Goal: Information Seeking & Learning: Learn about a topic

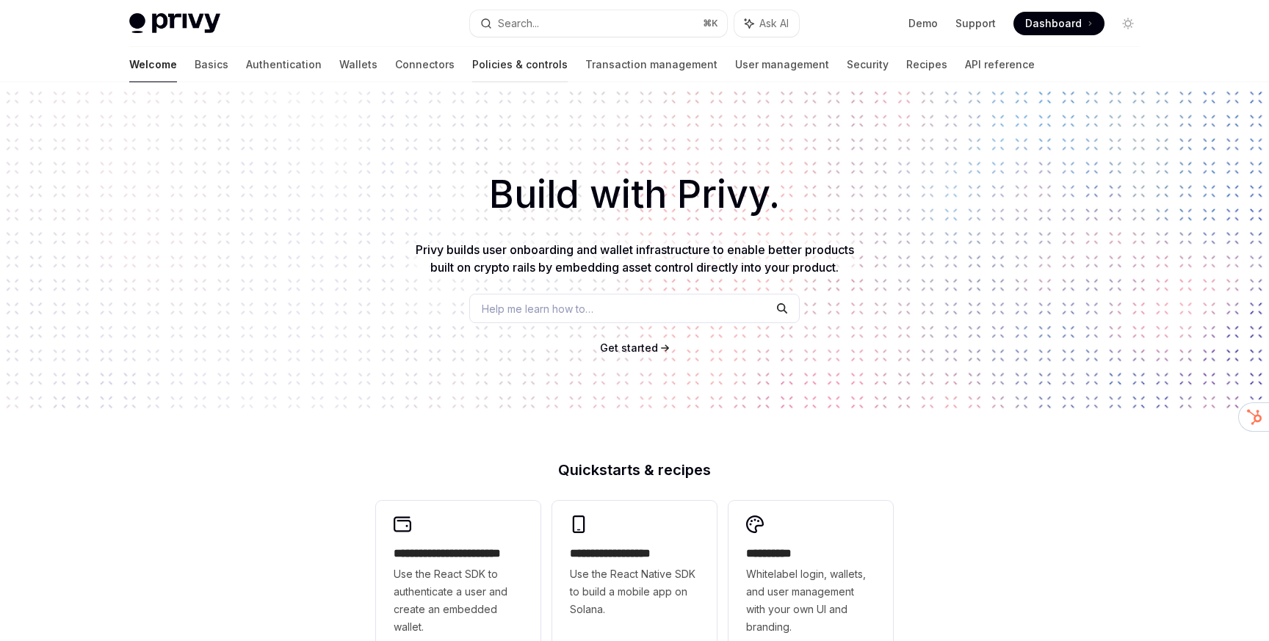
click at [472, 55] on link "Policies & controls" at bounding box center [519, 64] width 95 height 35
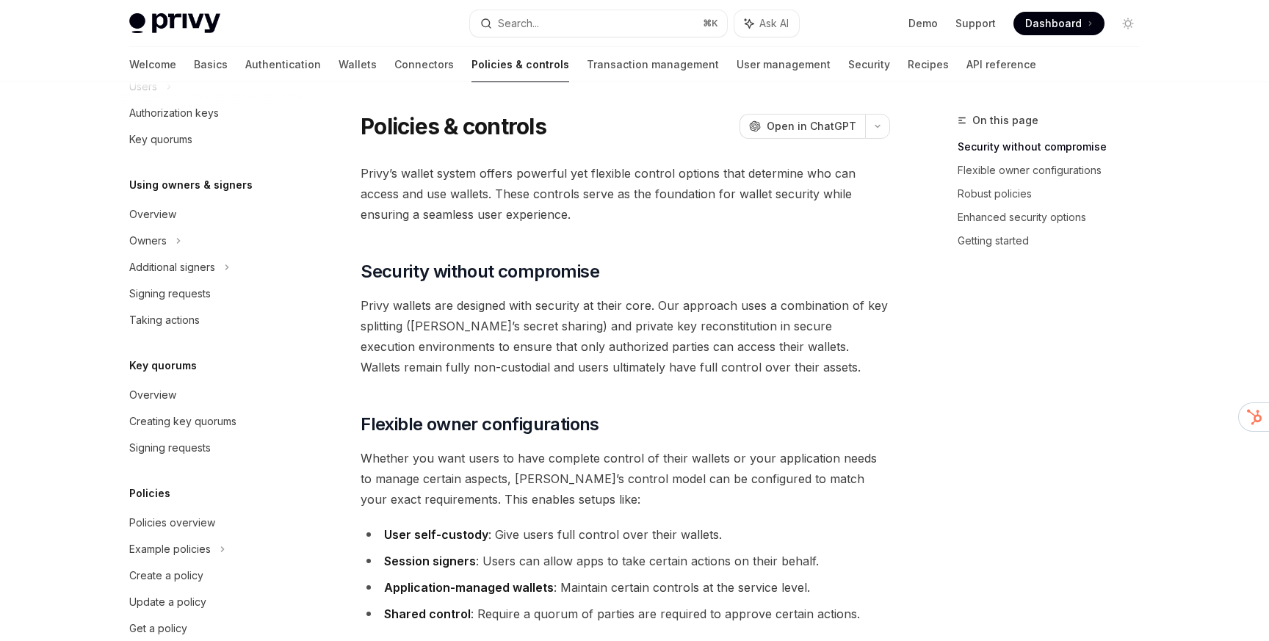
scroll to position [393, 0]
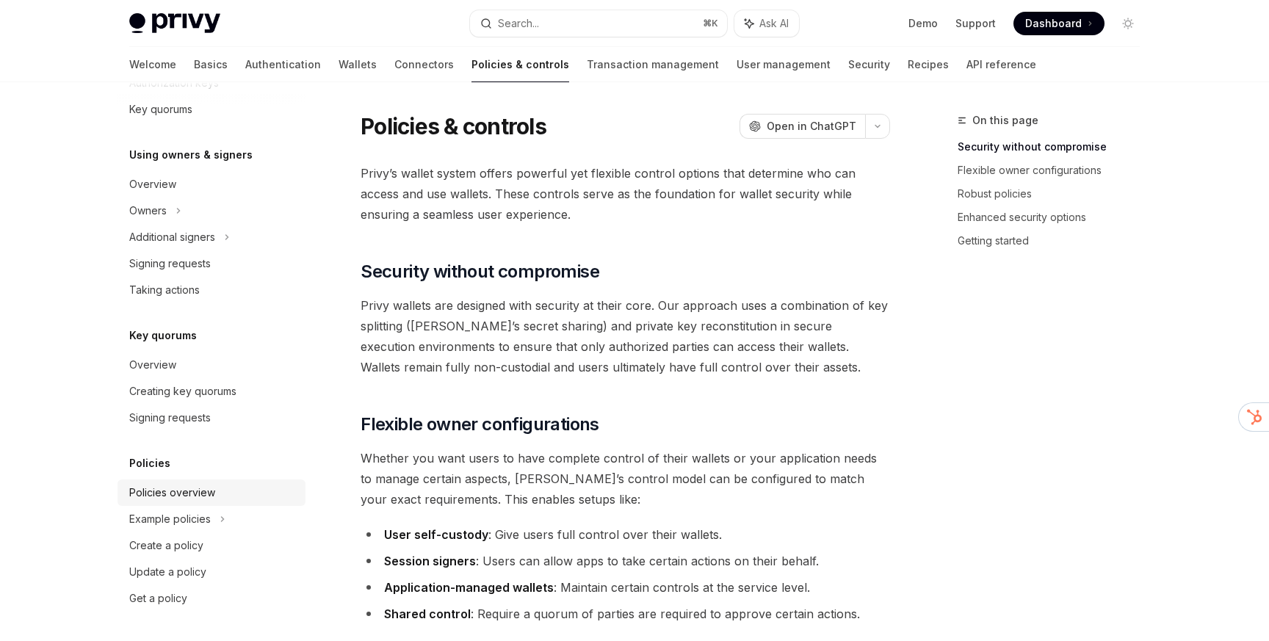
click at [194, 483] on link "Policies overview" at bounding box center [212, 493] width 188 height 26
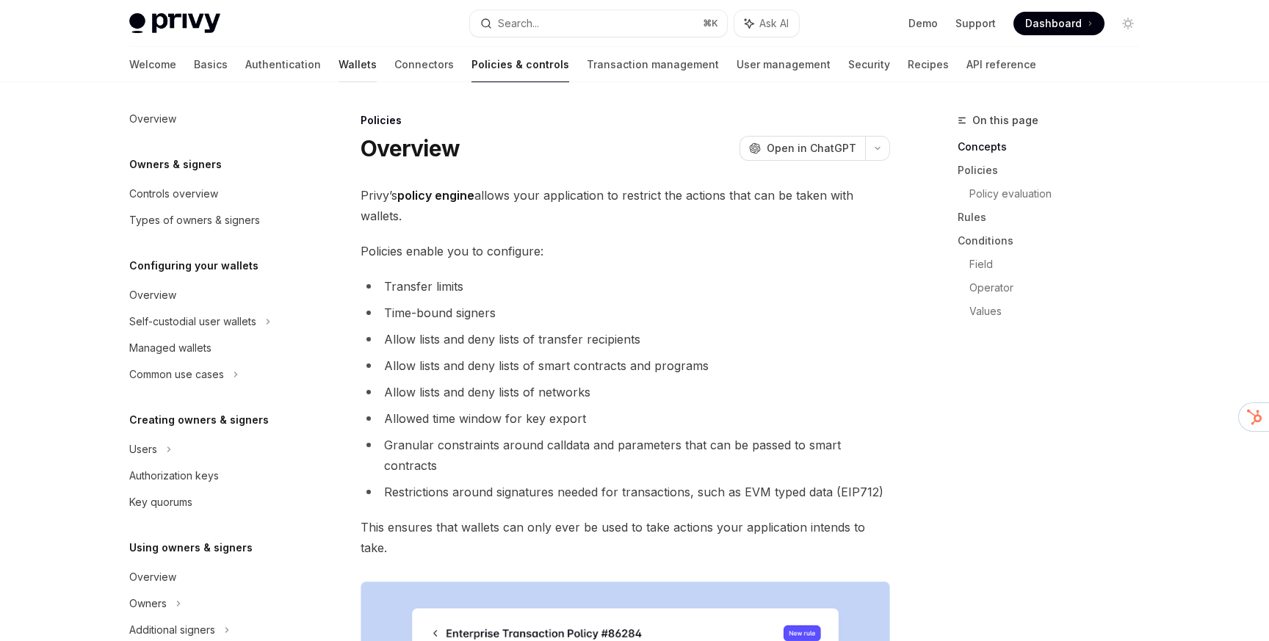
click at [339, 65] on link "Wallets" at bounding box center [358, 64] width 38 height 35
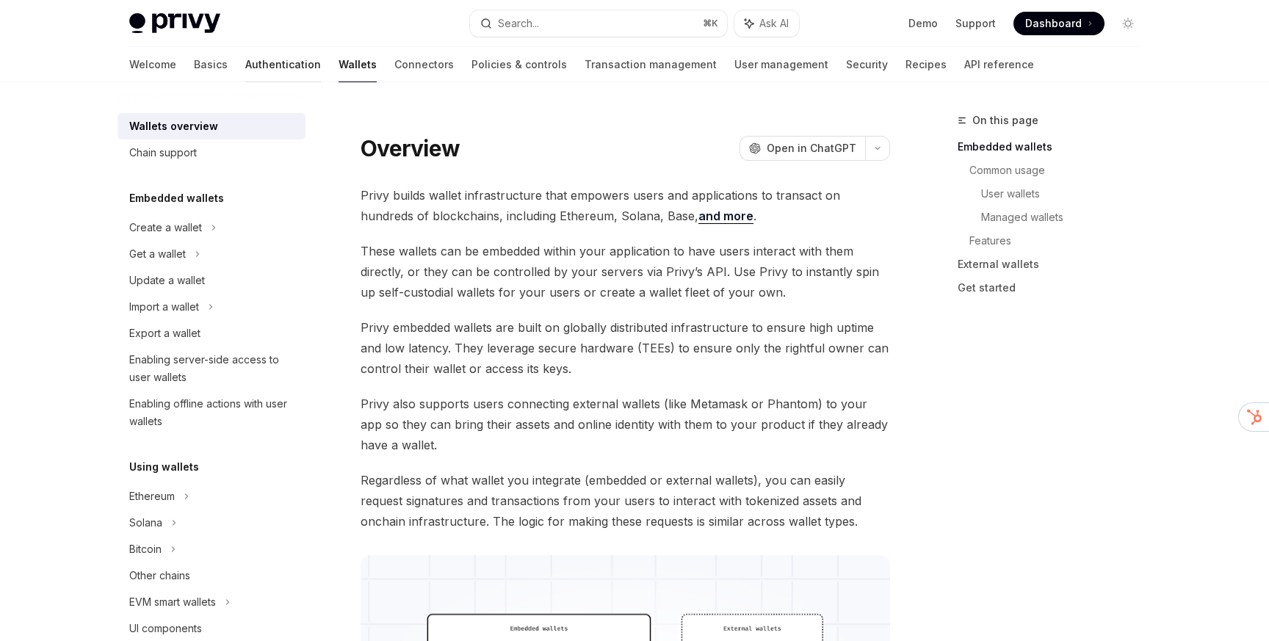
click at [245, 65] on link "Authentication" at bounding box center [283, 64] width 76 height 35
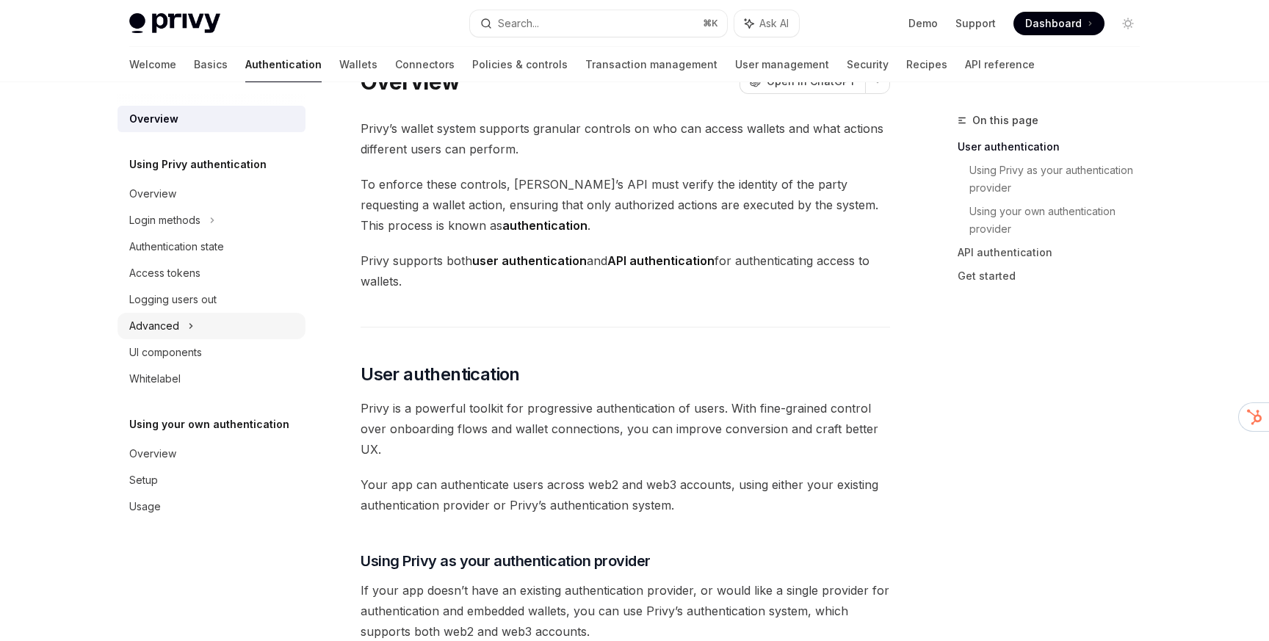
scroll to position [48, 0]
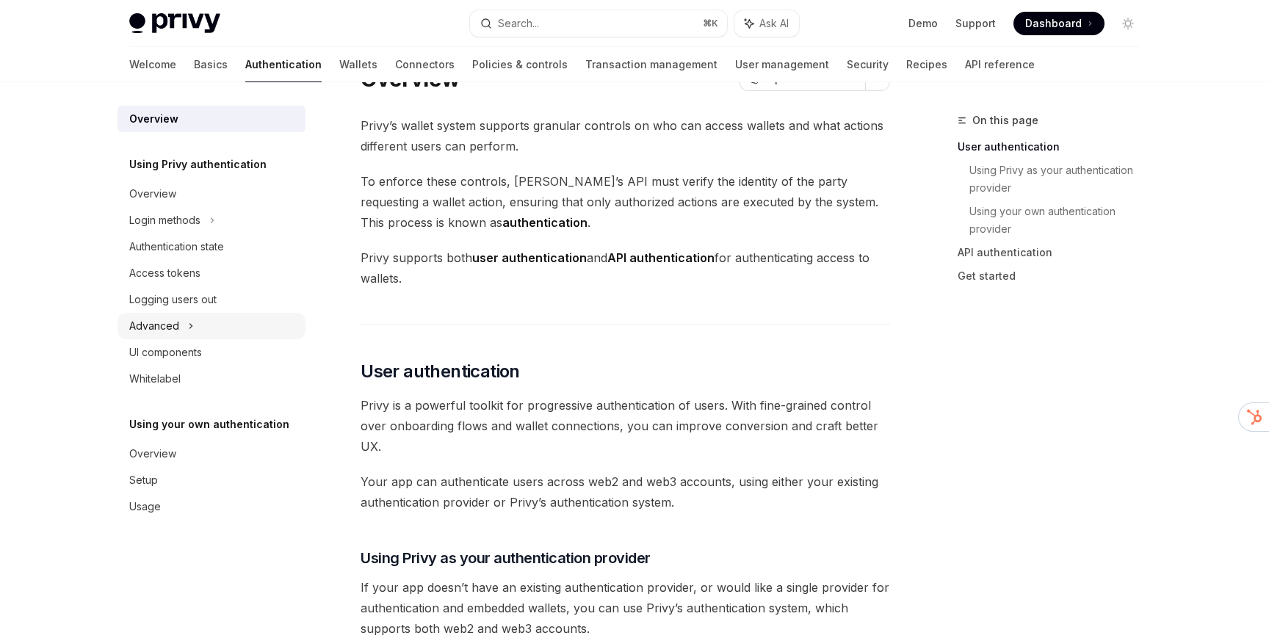
click at [188, 326] on icon at bounding box center [191, 326] width 6 height 18
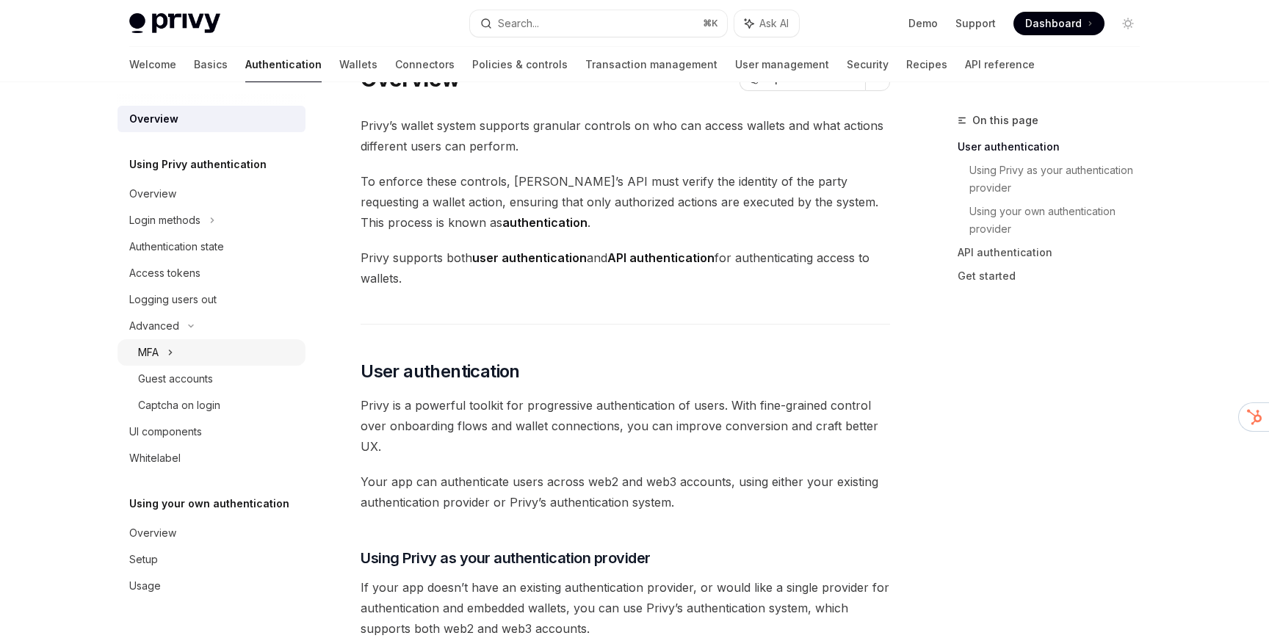
click at [187, 355] on div "MFA" at bounding box center [212, 352] width 188 height 26
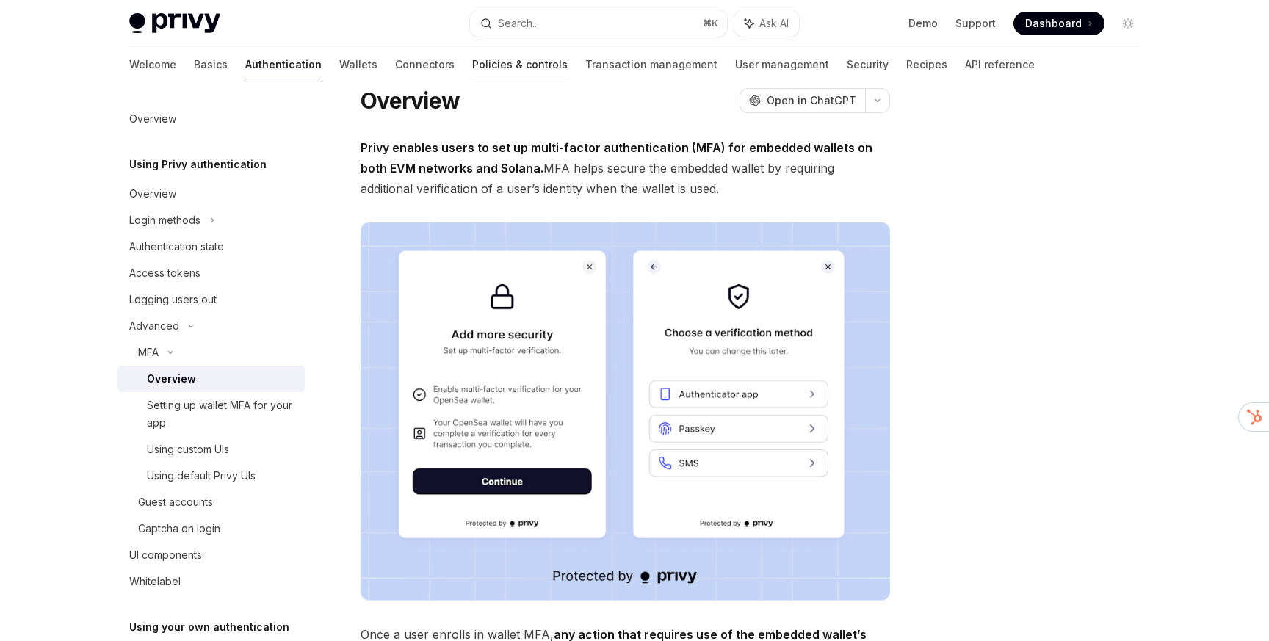
click at [472, 61] on link "Policies & controls" at bounding box center [519, 64] width 95 height 35
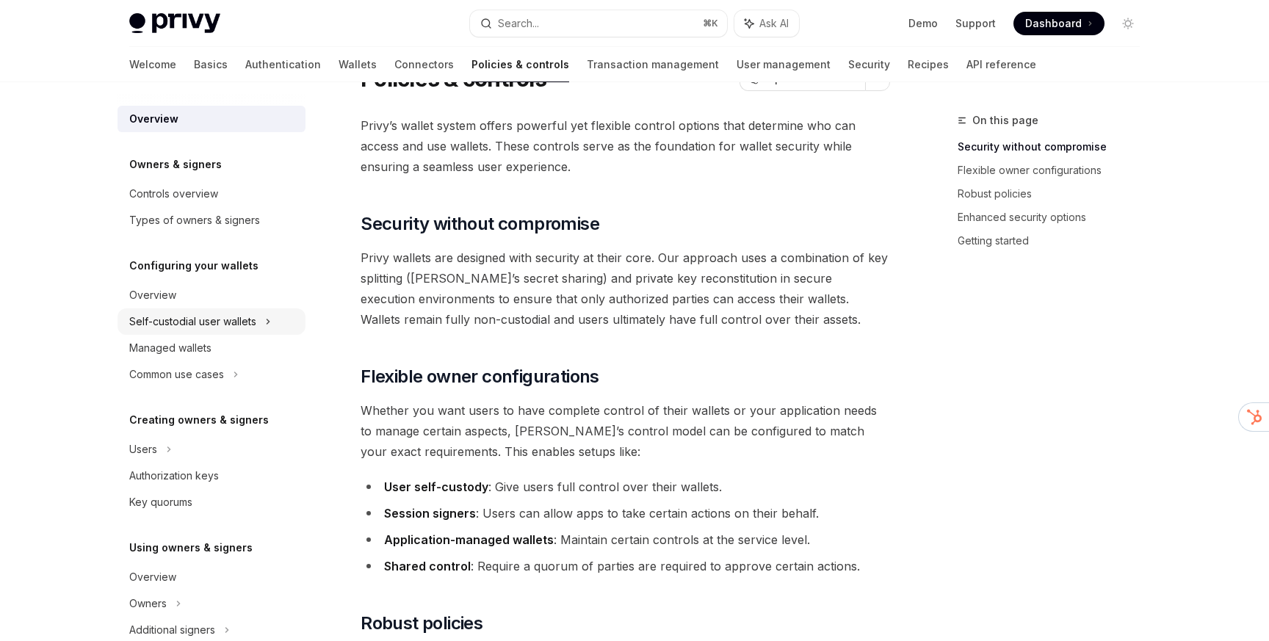
click at [252, 324] on div "Self-custodial user wallets" at bounding box center [192, 322] width 127 height 18
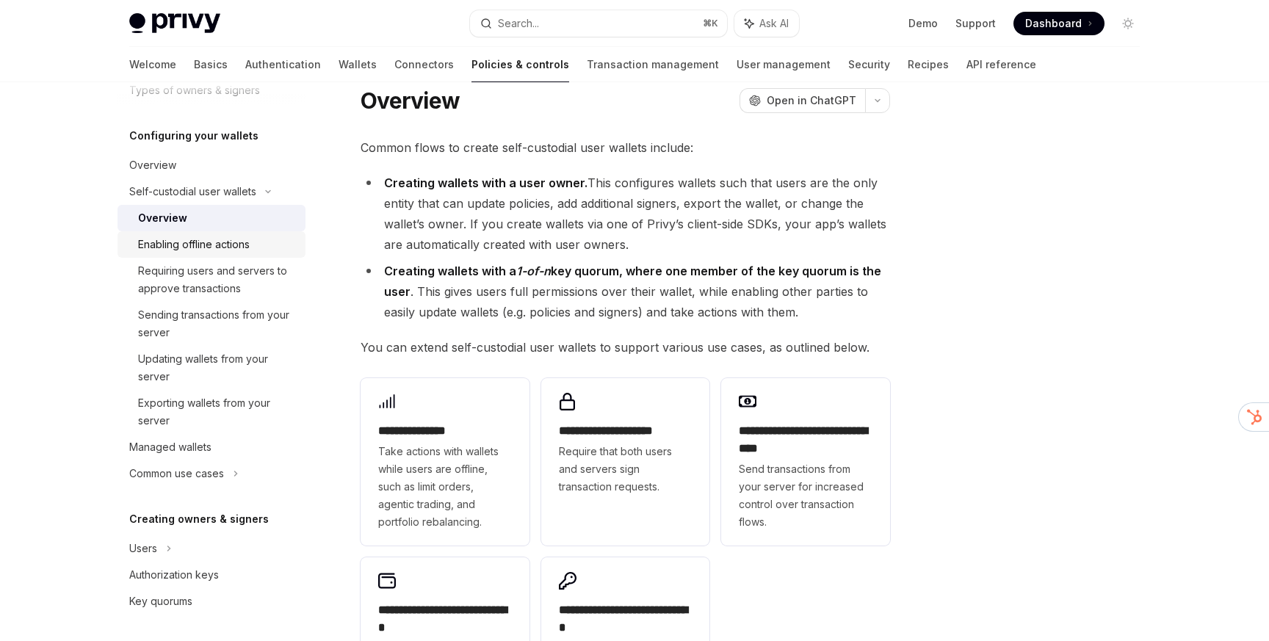
scroll to position [132, 0]
click at [219, 251] on link "Enabling offline actions" at bounding box center [212, 242] width 188 height 26
type textarea "*"
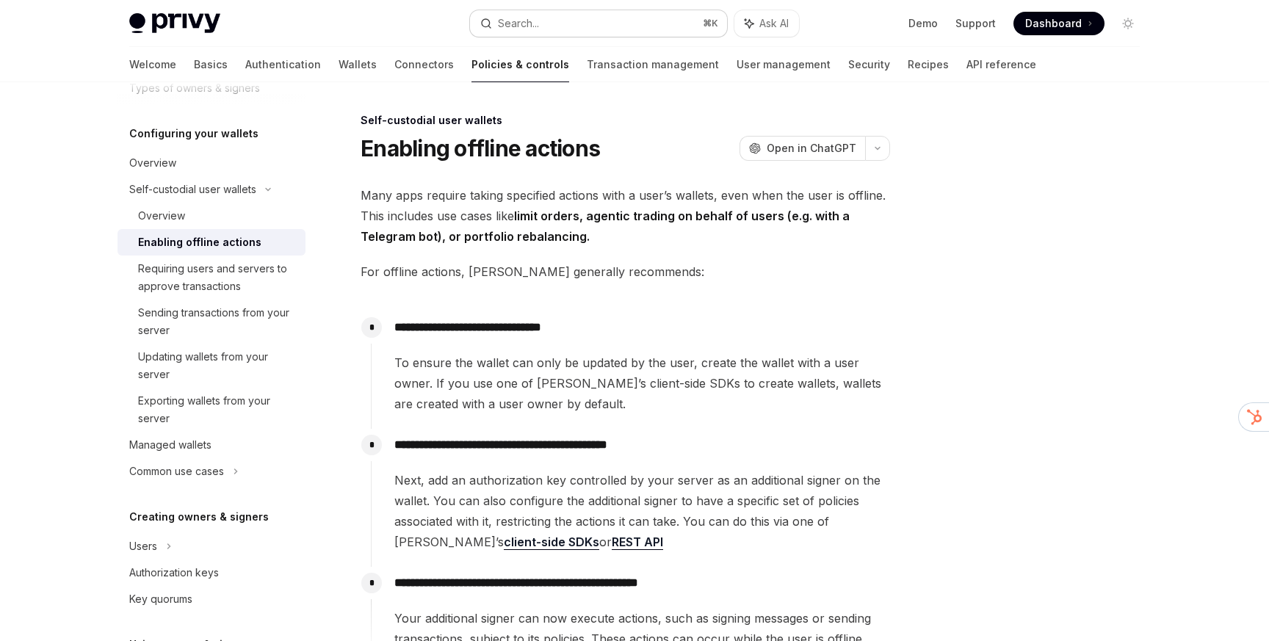
click at [520, 21] on div "Search..." at bounding box center [518, 24] width 41 height 18
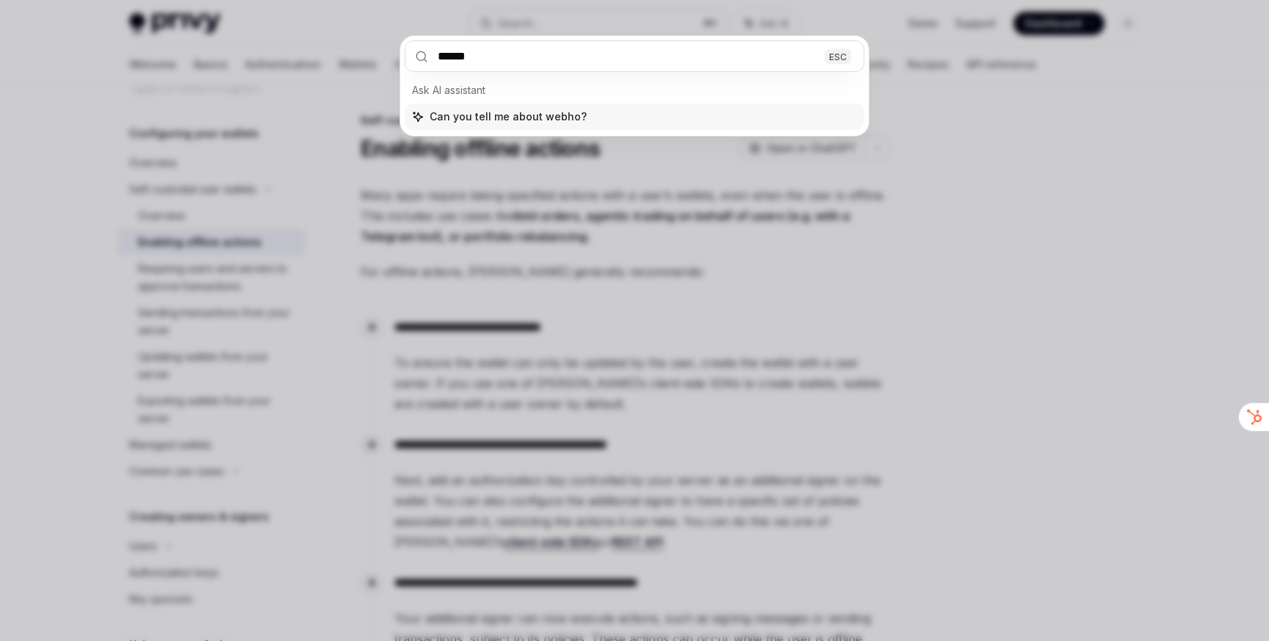
type input "*******"
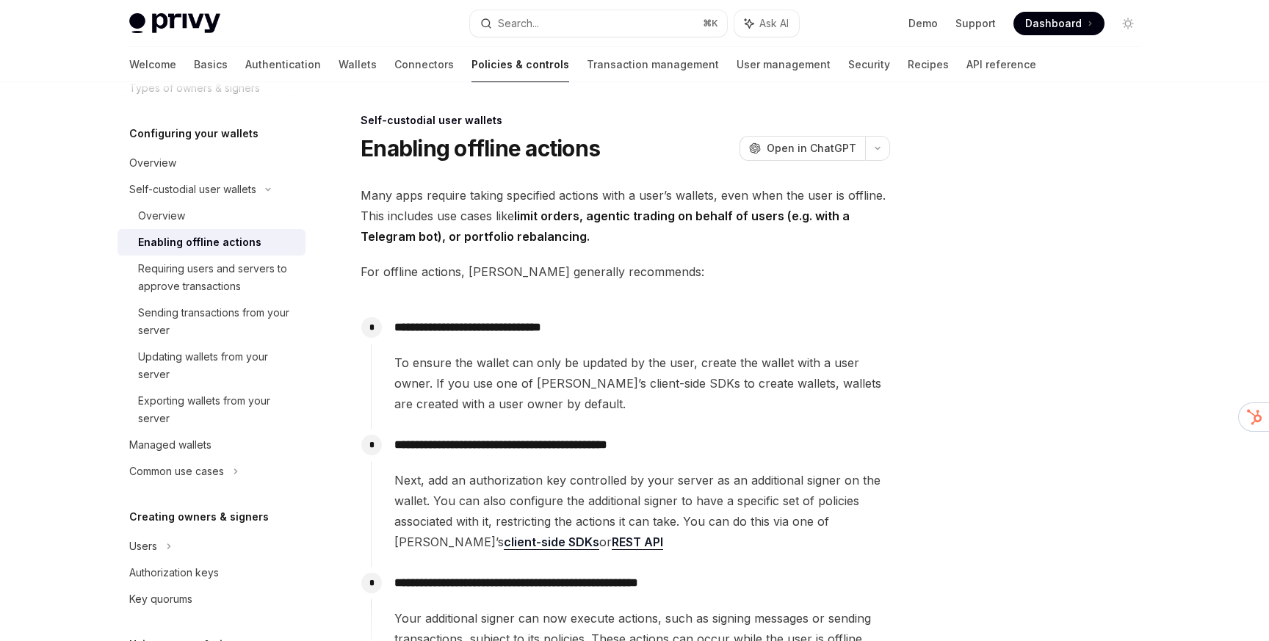
type textarea "*"
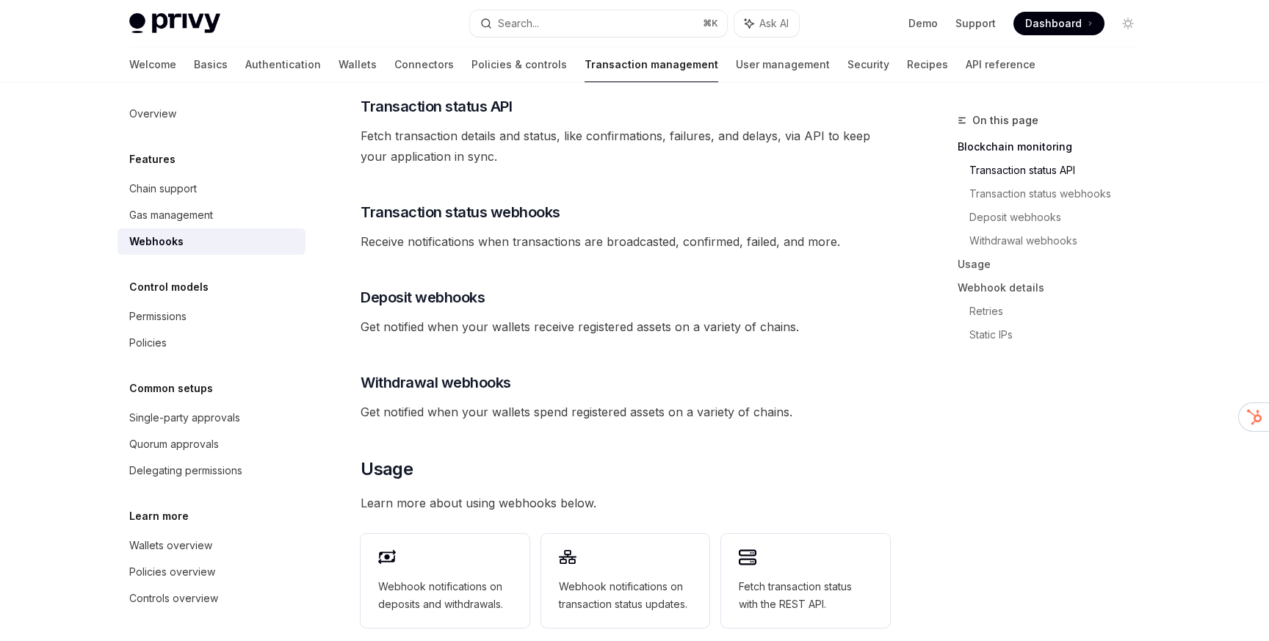
scroll to position [317, 0]
